Goal: Find specific page/section: Find specific page/section

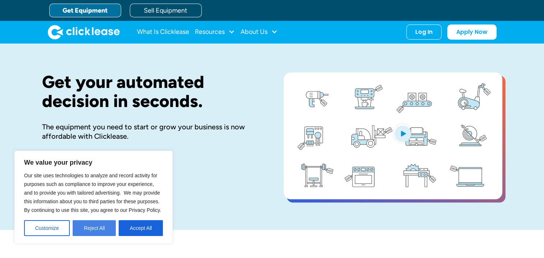
click at [96, 232] on button "Reject All" at bounding box center [94, 228] width 43 height 16
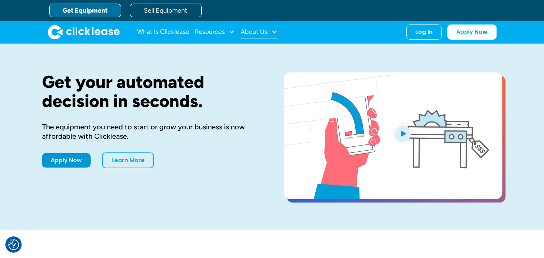
click at [262, 32] on div "About Us" at bounding box center [254, 32] width 27 height 0
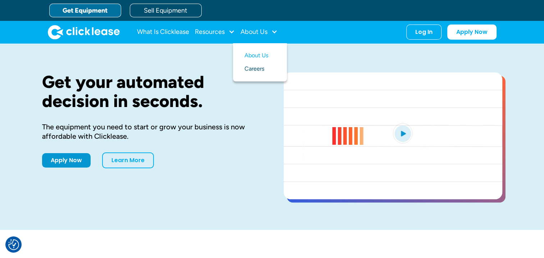
click at [260, 71] on link "Careers" at bounding box center [260, 68] width 31 height 13
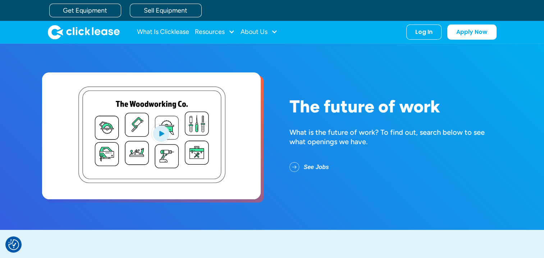
click at [316, 166] on link "See Jobs" at bounding box center [315, 167] width 51 height 19
